Goal: Check status: Check status

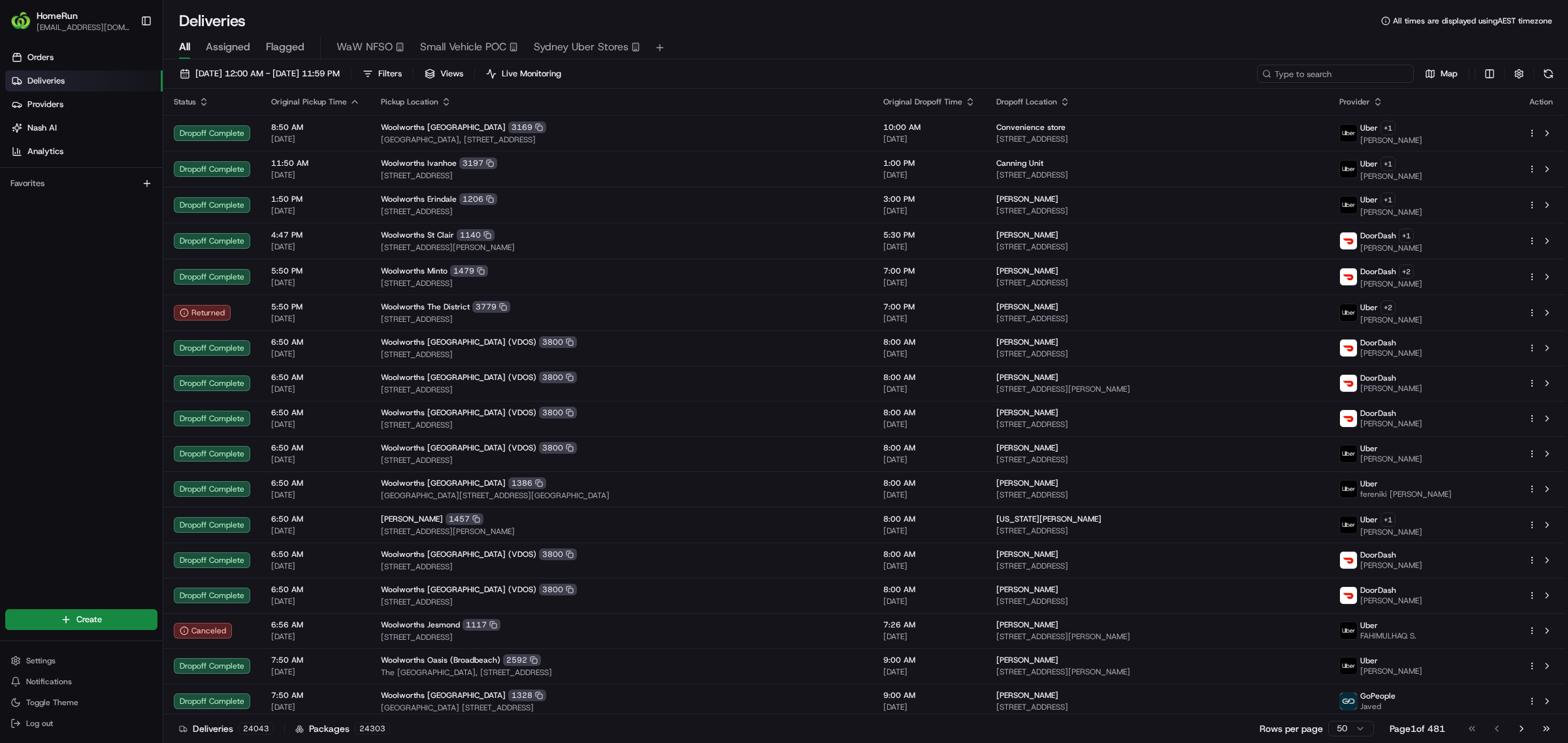
click at [418, 67] on input at bounding box center [1335, 74] width 157 height 18
paste input "265442938"
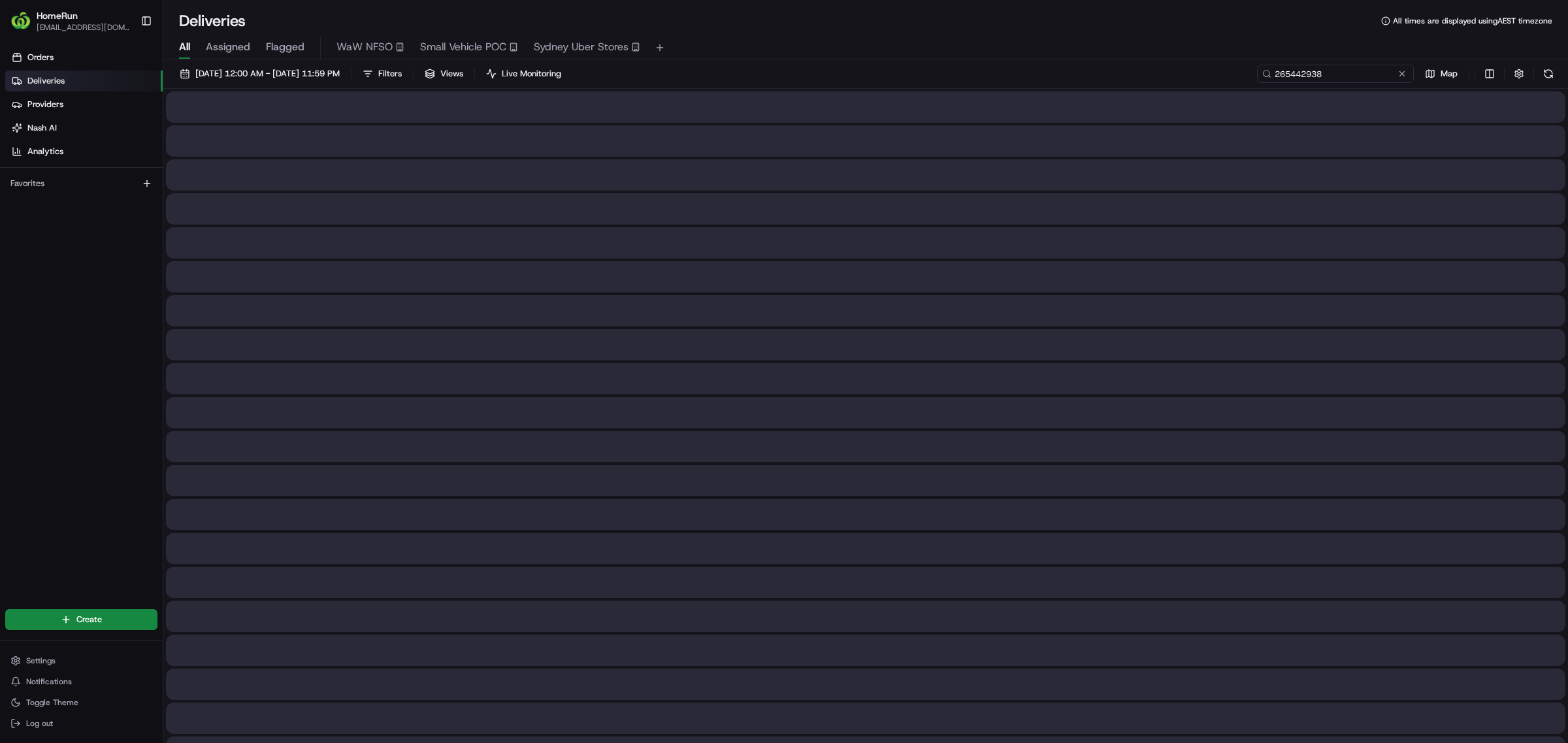
type input "265442938"
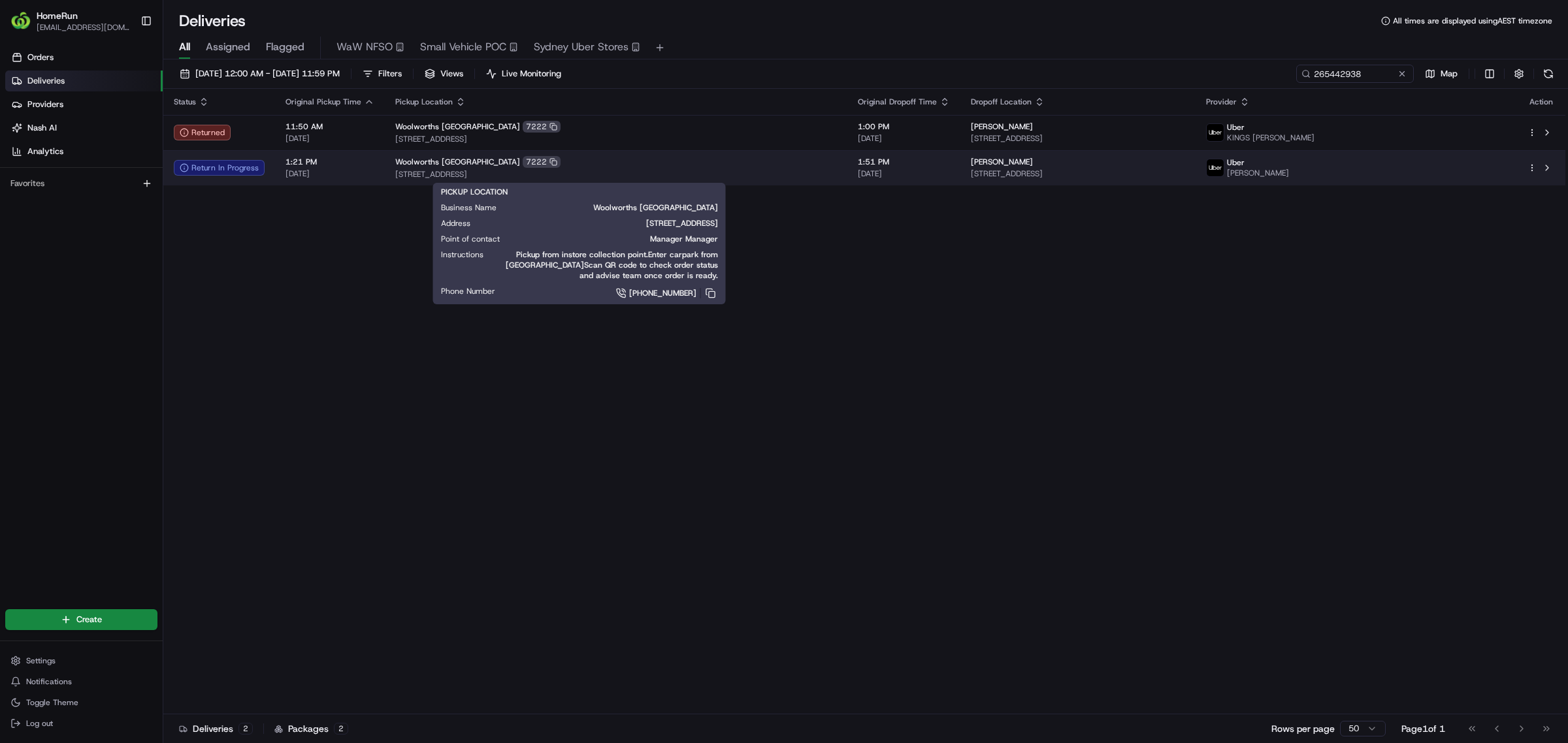
click at [418, 170] on span "[STREET_ADDRESS]" at bounding box center [616, 174] width 441 height 10
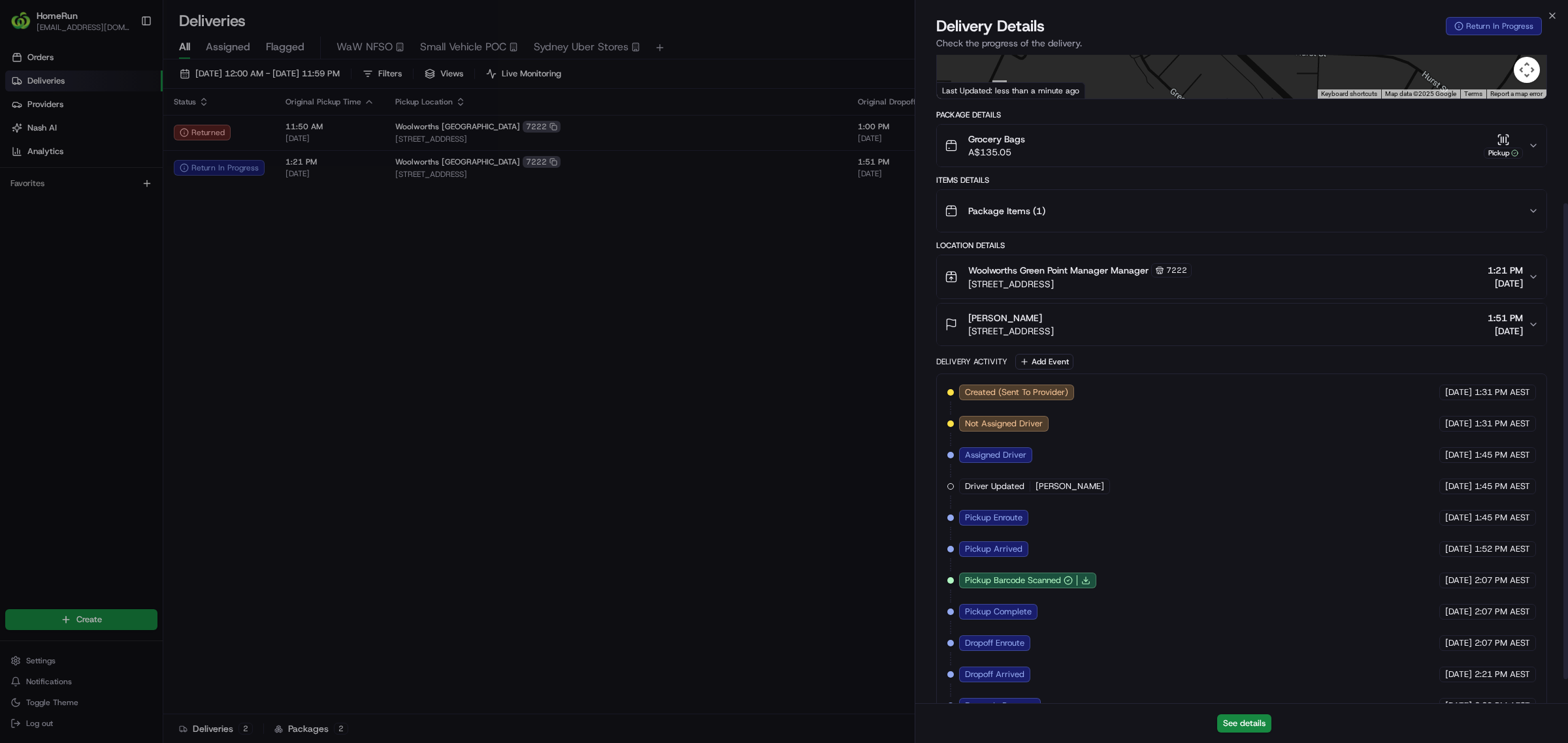
scroll to position [236, 0]
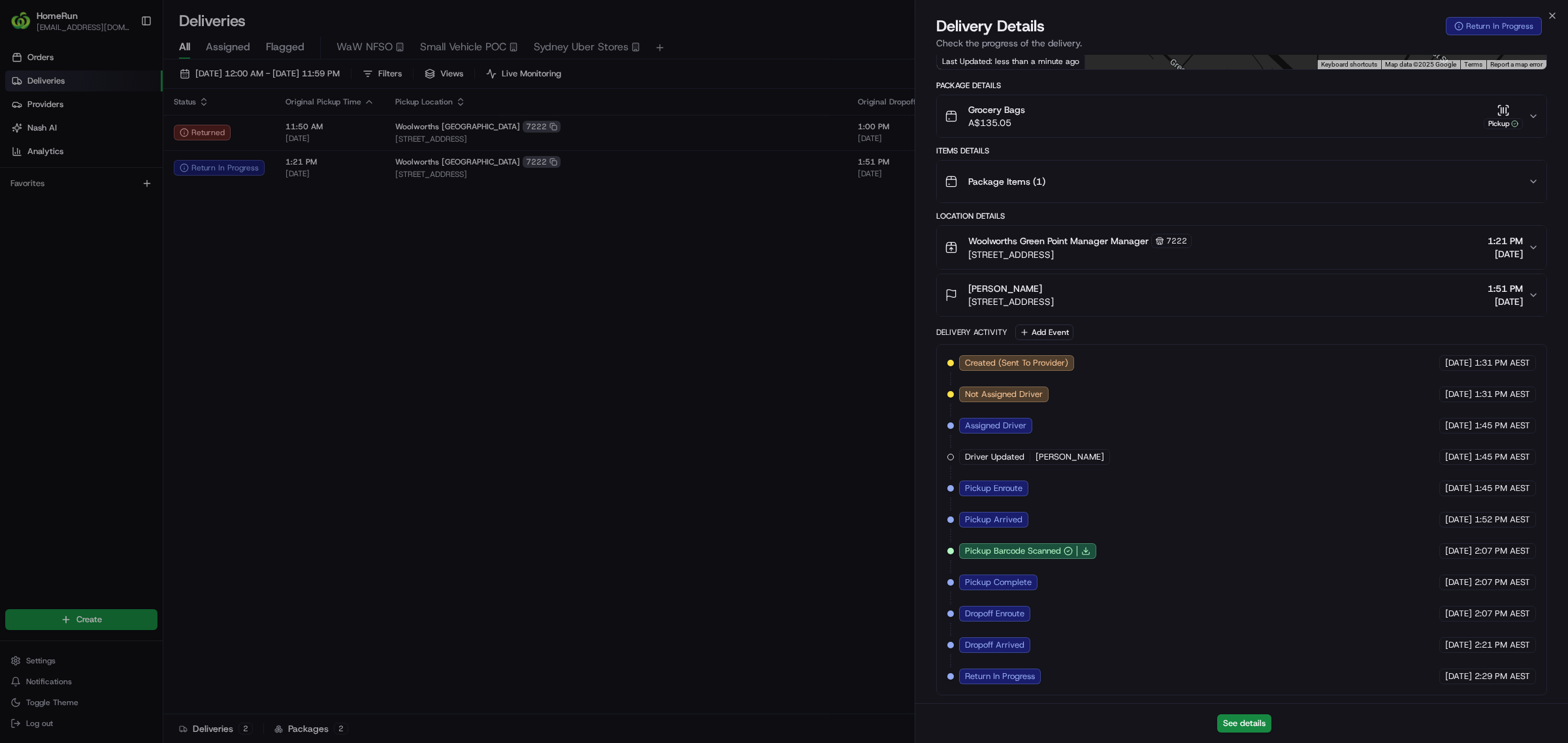
click at [418, 197] on span "Return In Progress" at bounding box center [1000, 676] width 70 height 12
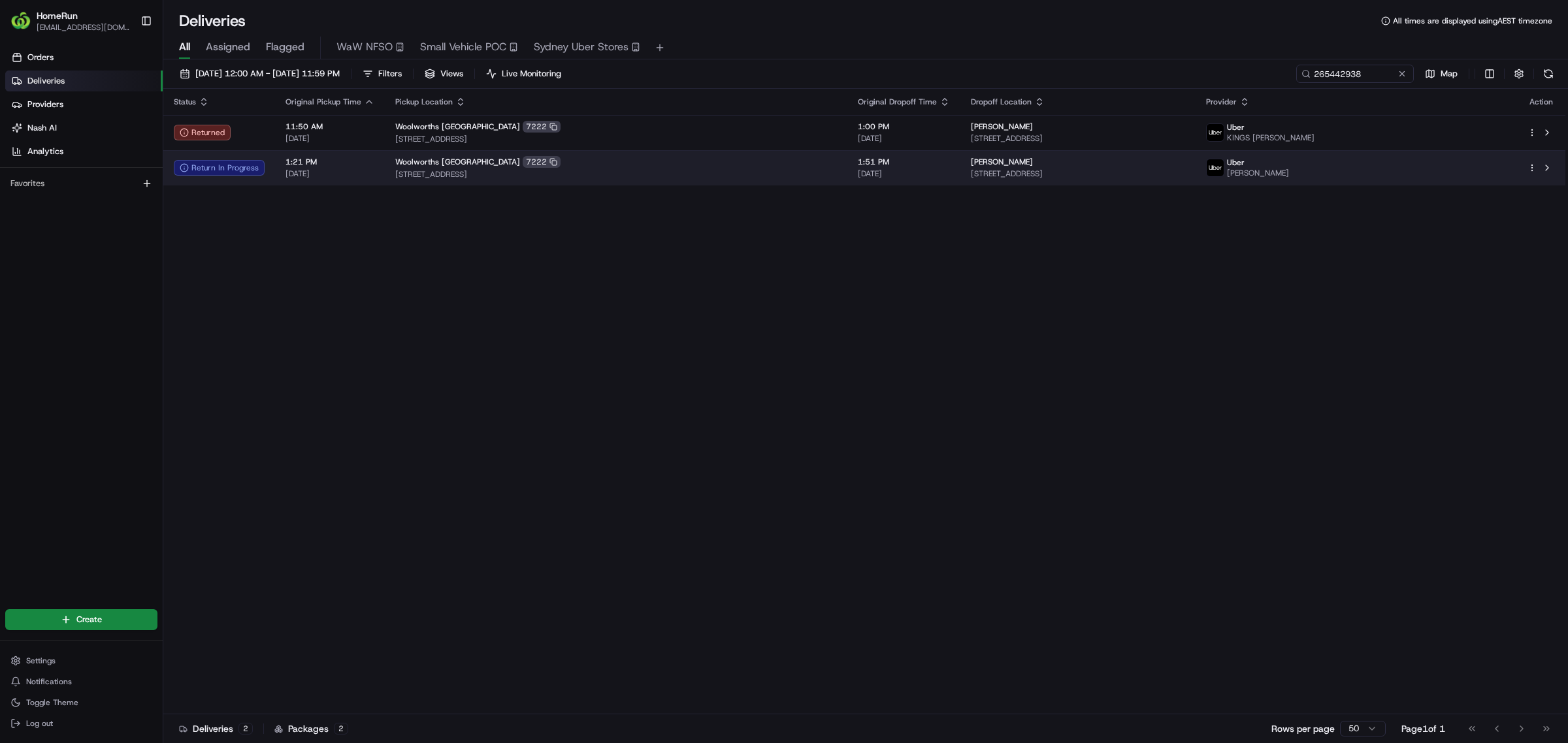
click at [418, 161] on div "Woolworths [GEOGRAPHIC_DATA] 7222" at bounding box center [616, 162] width 441 height 12
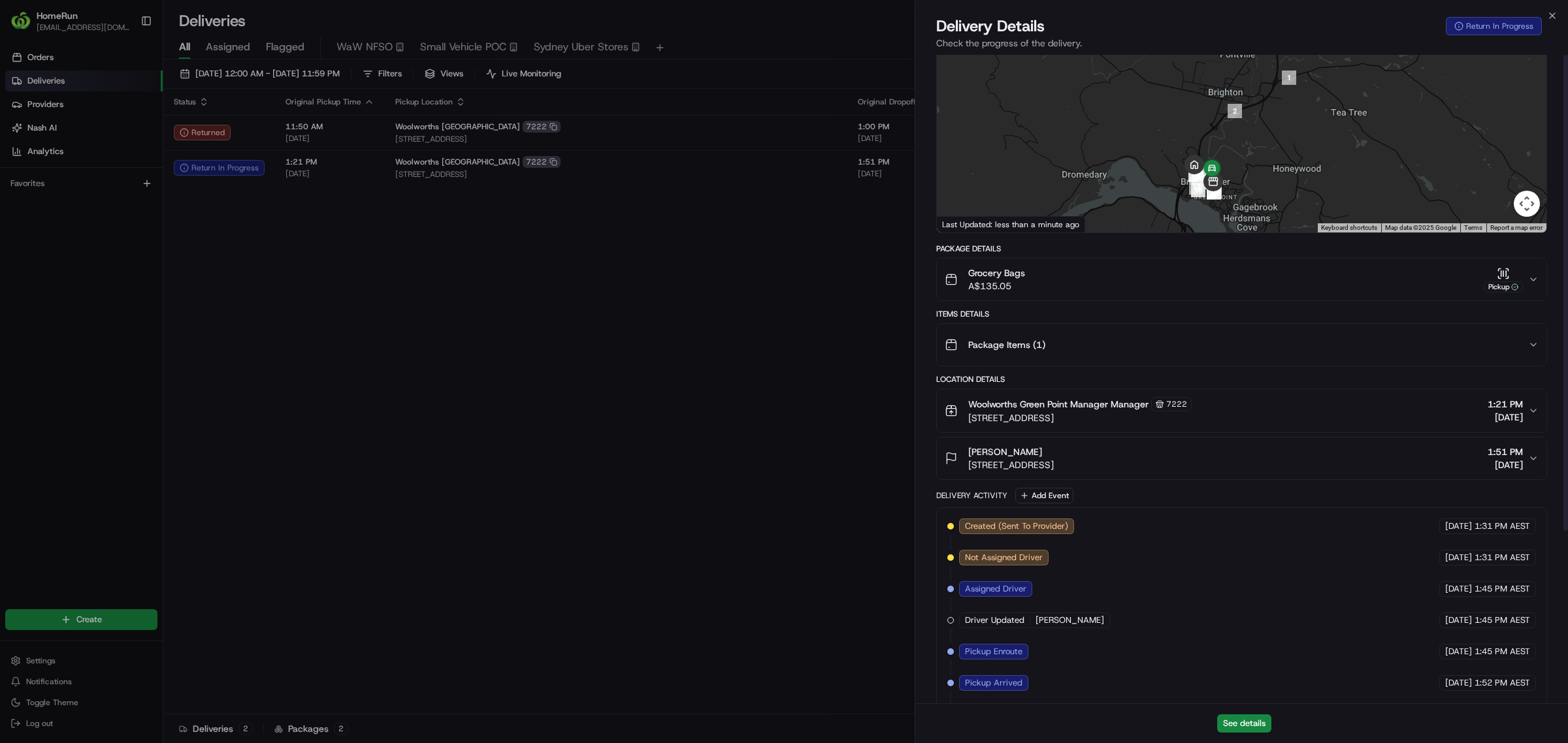
scroll to position [0, 0]
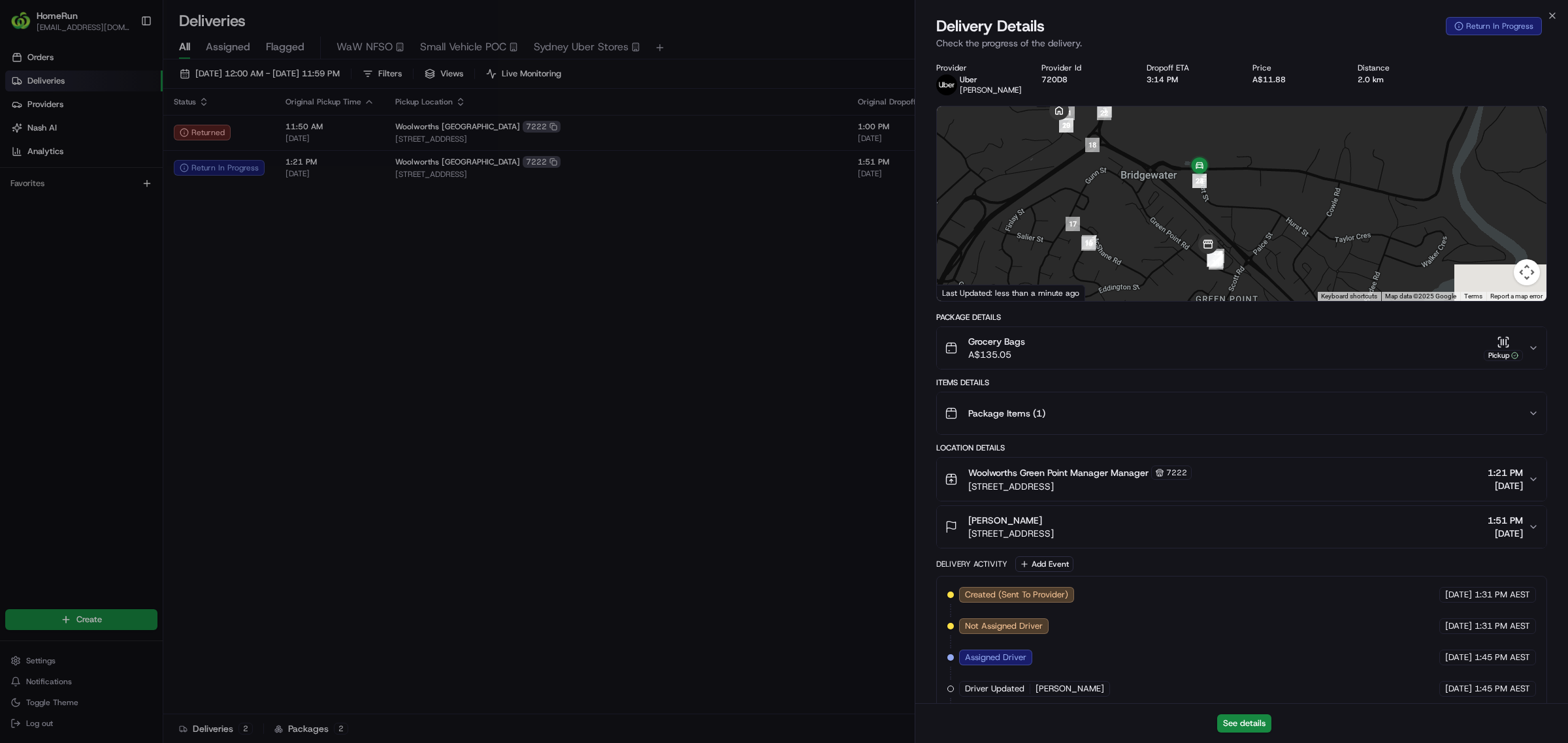
drag, startPoint x: 1279, startPoint y: 263, endPoint x: 1261, endPoint y: 132, distance: 132.2
click at [418, 132] on div at bounding box center [1241, 204] width 609 height 195
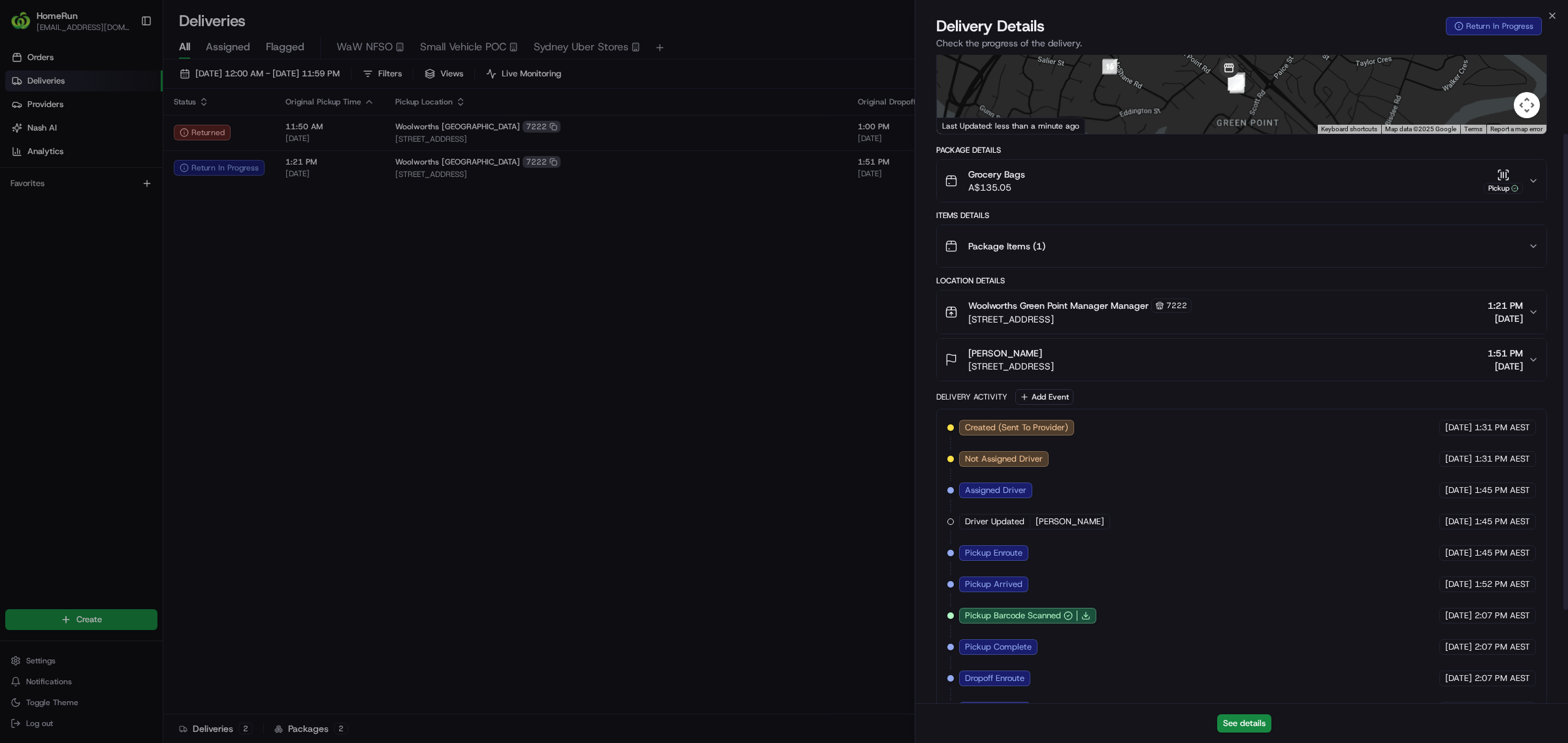
scroll to position [236, 0]
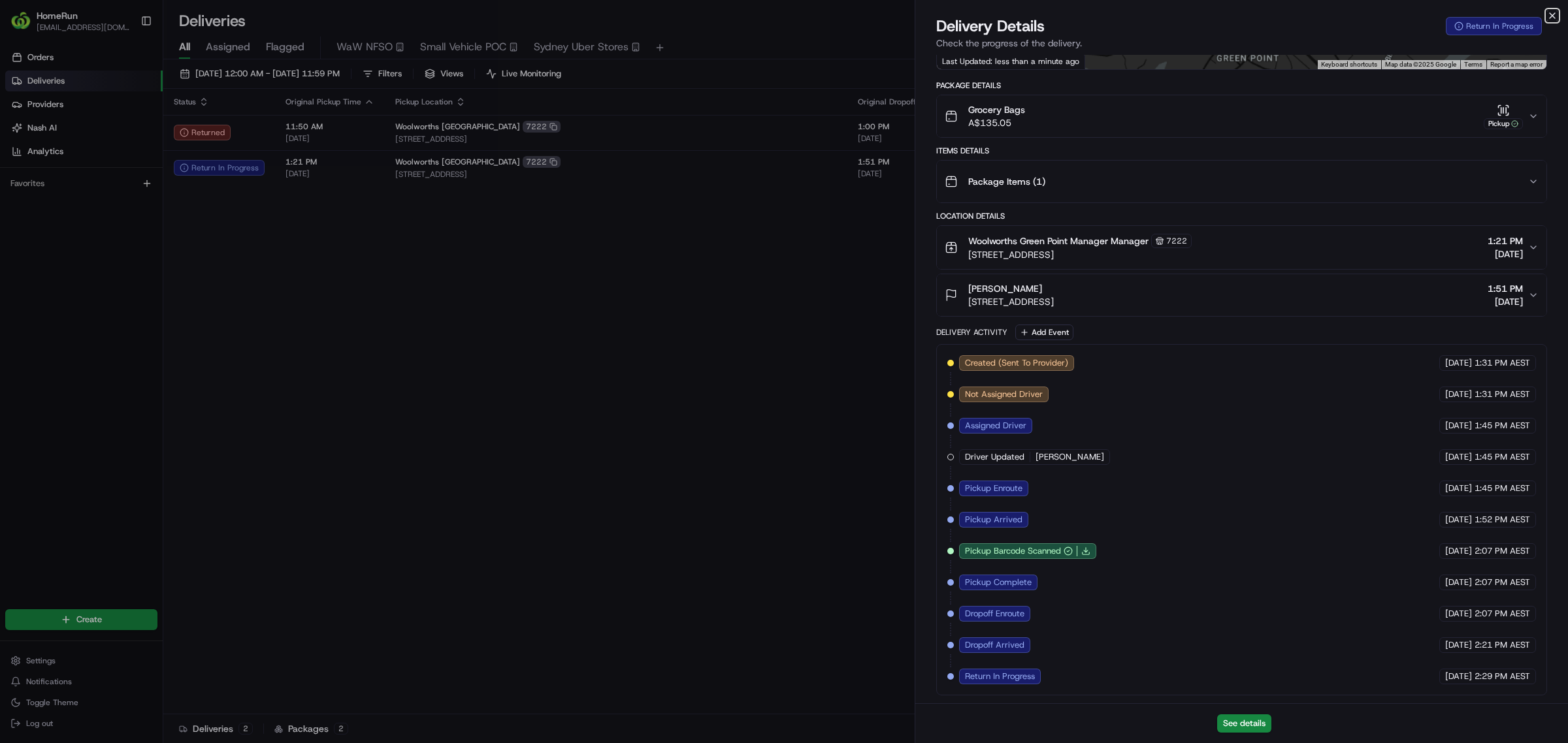
click at [418, 11] on icon "button" at bounding box center [1551, 15] width 10 height 10
